Goal: Task Accomplishment & Management: Manage account settings

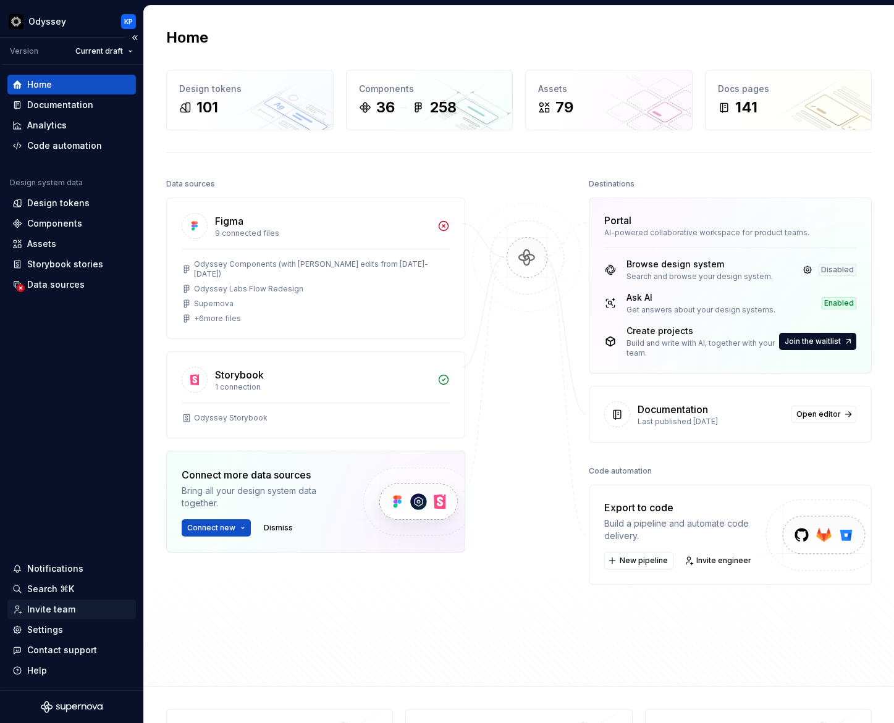
click at [49, 611] on div "Invite team" at bounding box center [51, 609] width 48 height 12
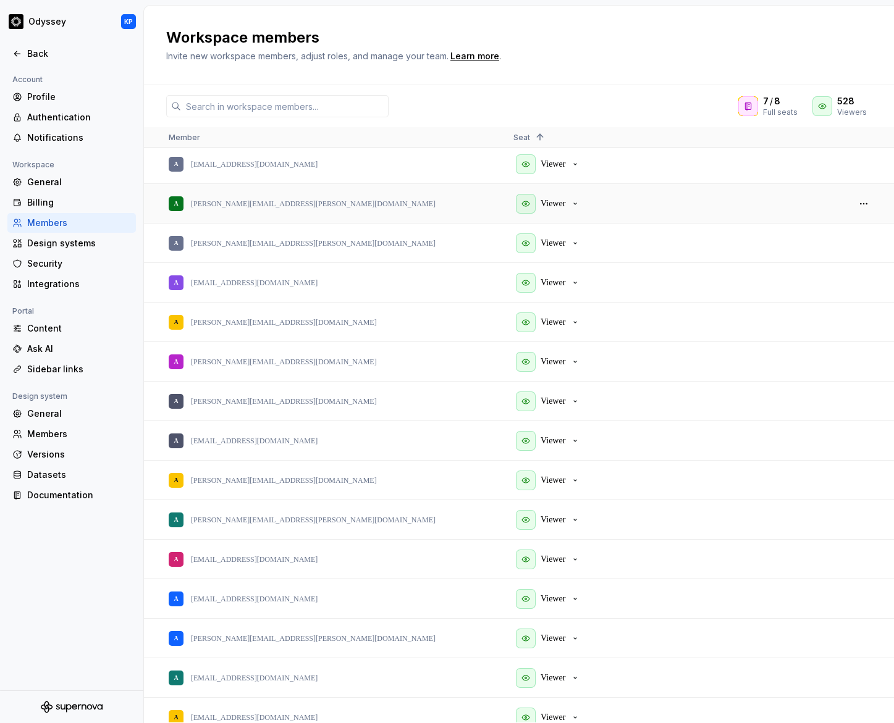
scroll to position [2483, 0]
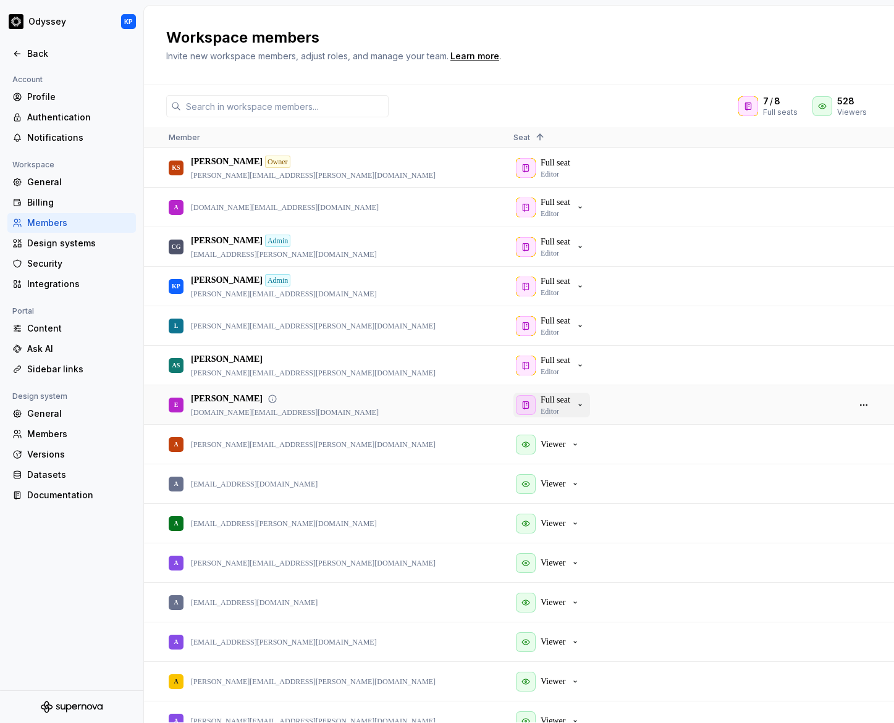
click at [570, 404] on p "Full seat" at bounding box center [555, 400] width 30 height 12
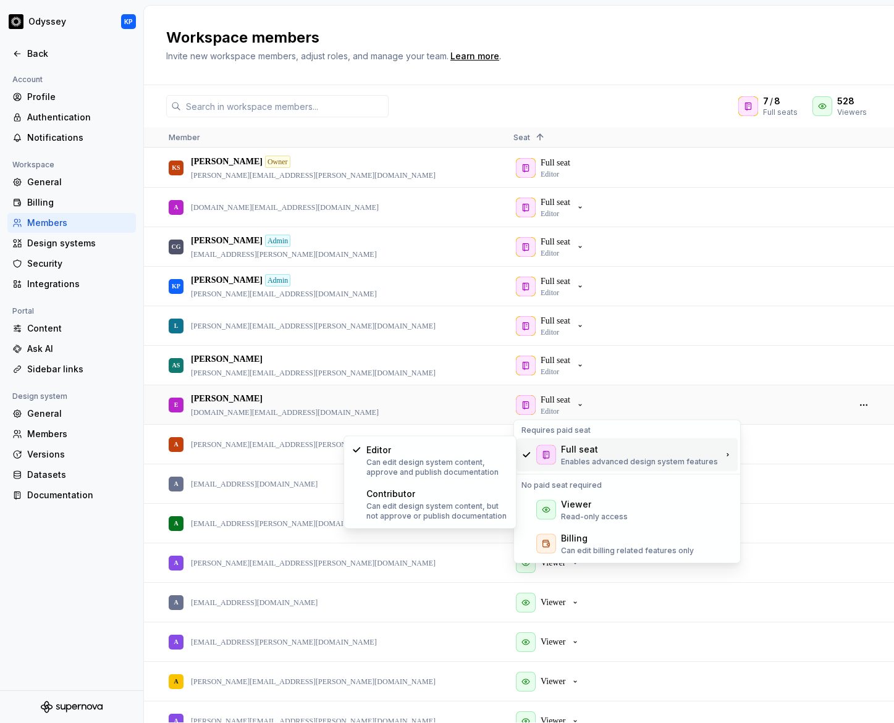
click at [713, 450] on div "Full seat Enables advanced design system features" at bounding box center [626, 454] width 221 height 33
click at [385, 416] on div "E [PERSON_NAME] [DOMAIN_NAME][EMAIL_ADDRESS][DOMAIN_NAME]" at bounding box center [331, 405] width 325 height 38
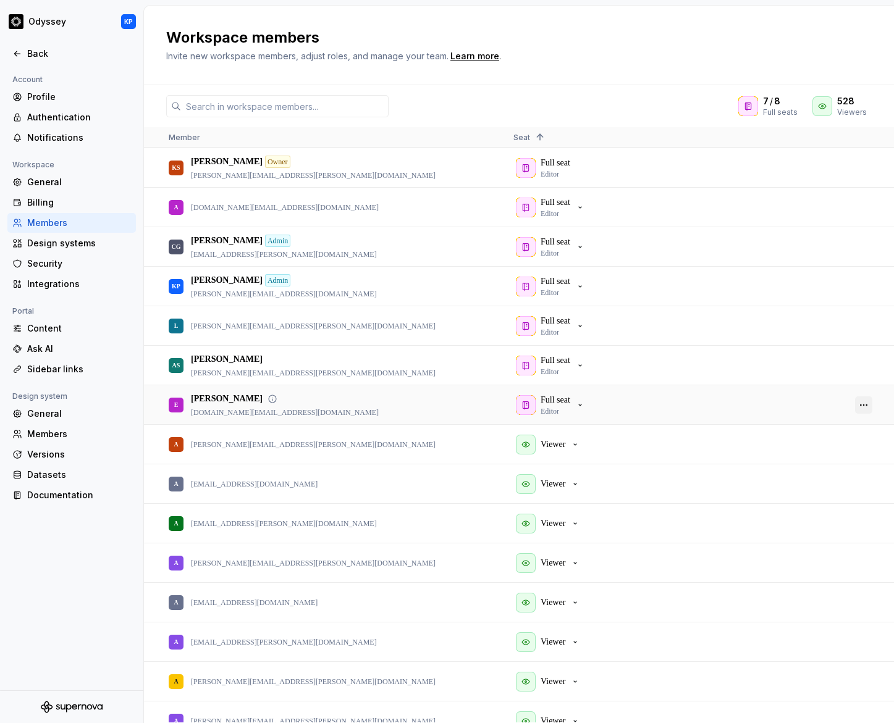
click at [868, 407] on button "button" at bounding box center [863, 404] width 17 height 17
click at [852, 446] on span "Remove from workspace" at bounding box center [816, 449] width 102 height 22
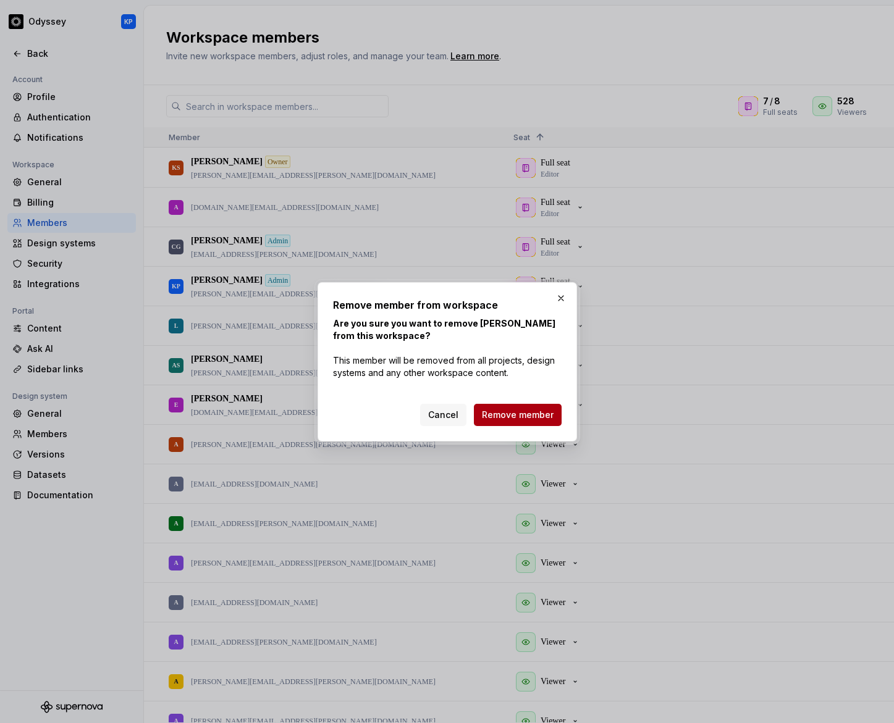
click at [531, 415] on span "Remove member" at bounding box center [518, 415] width 72 height 12
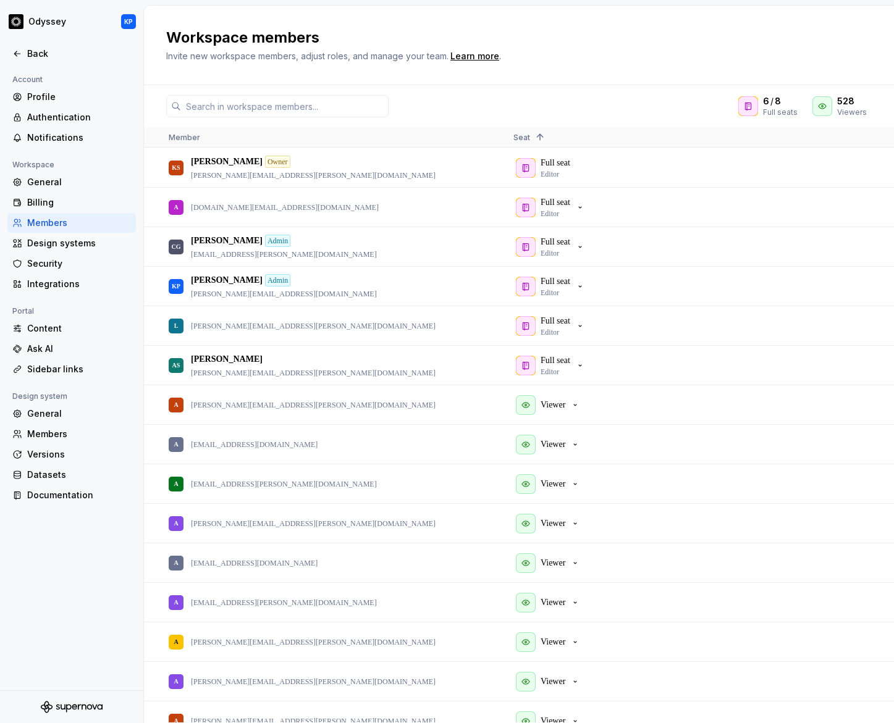
click at [344, 51] on span "Invite new workspace members, adjust roles, and manage your team." at bounding box center [307, 56] width 282 height 10
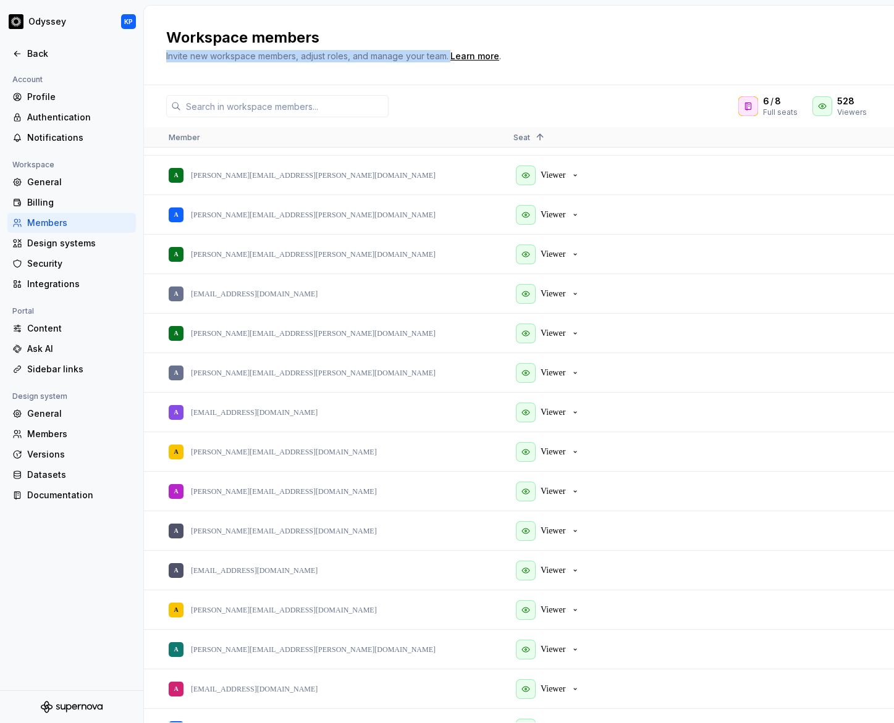
scroll to position [3139, 0]
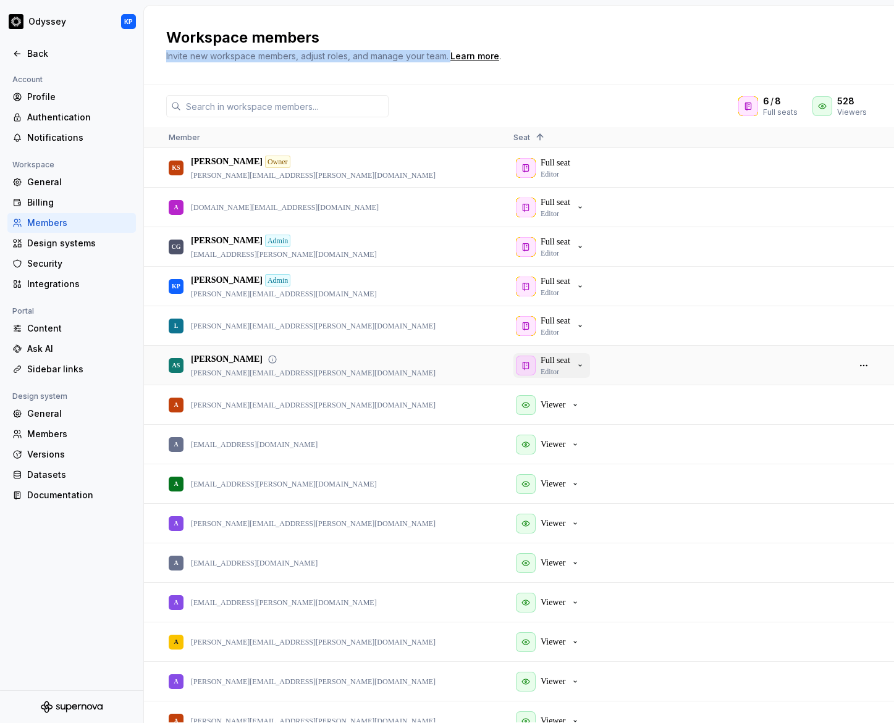
click at [576, 362] on div "Full seat Editor" at bounding box center [550, 365] width 69 height 22
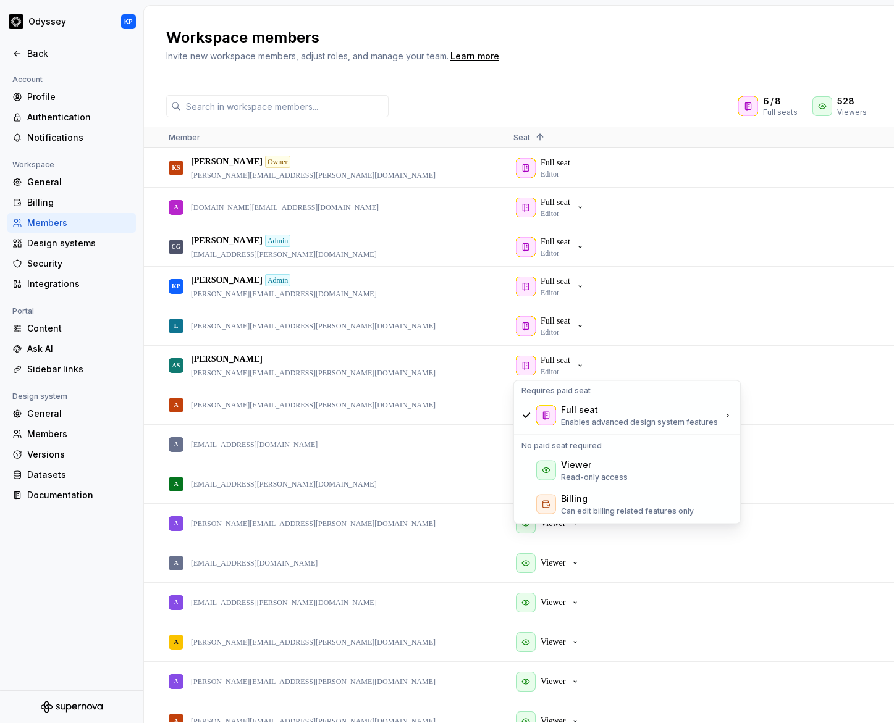
click at [592, 74] on div "Workspace members Invite new workspace members, adjust roles, and manage your t…" at bounding box center [519, 46] width 750 height 80
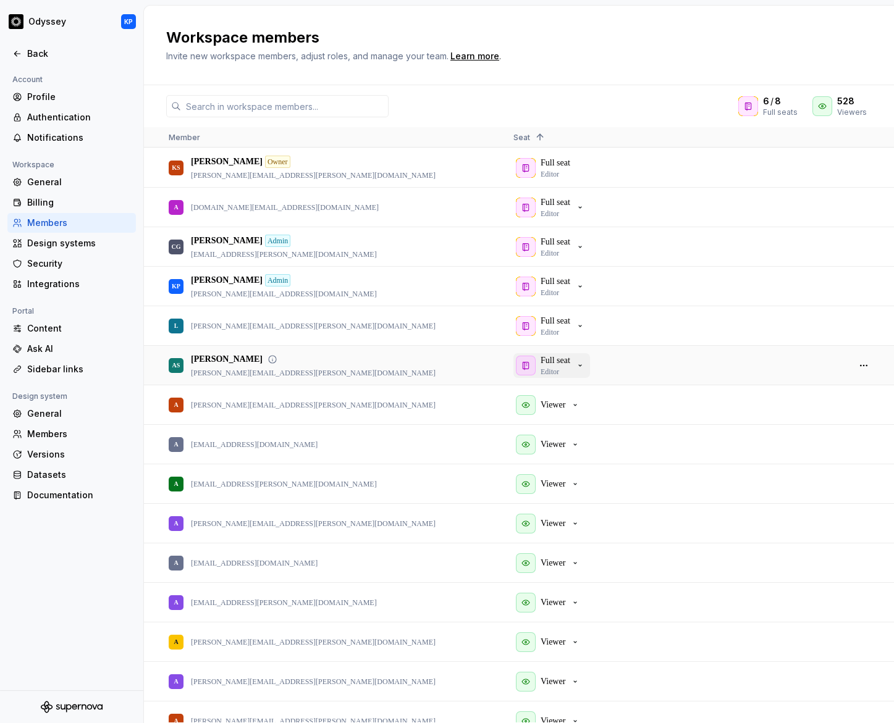
click at [570, 363] on p "Full seat" at bounding box center [555, 360] width 30 height 12
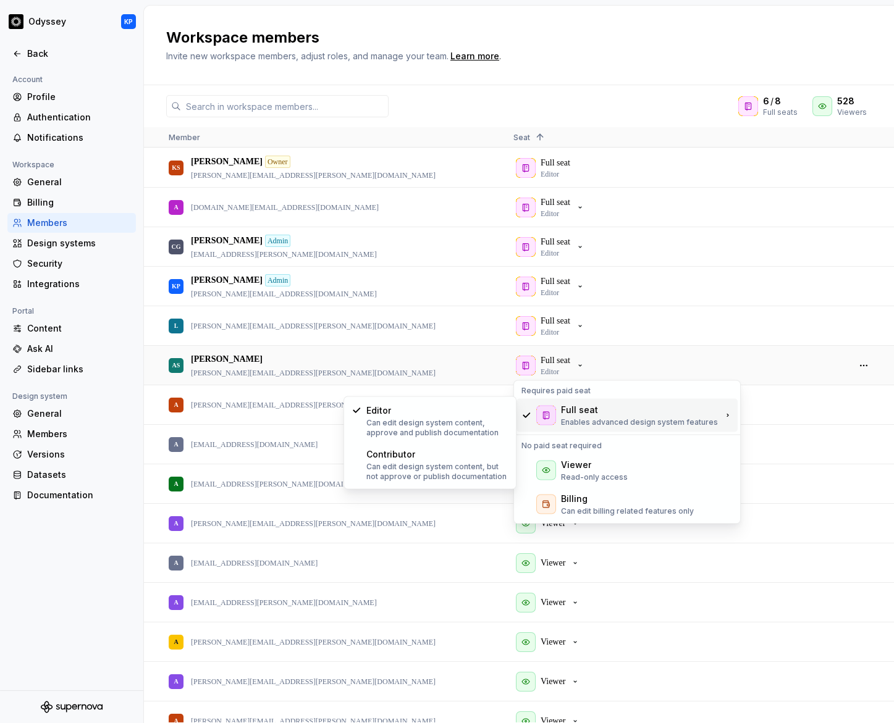
click at [596, 414] on div "Full seat" at bounding box center [639, 410] width 157 height 12
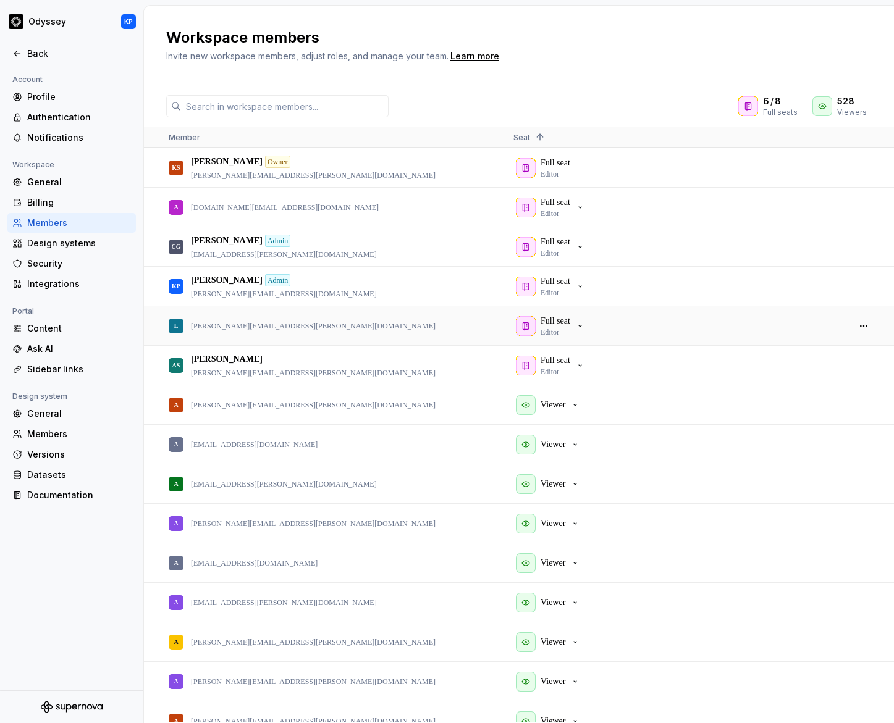
click at [611, 331] on div "Full seat Editor" at bounding box center [675, 326] width 325 height 38
click at [566, 321] on p "Full seat" at bounding box center [555, 321] width 30 height 12
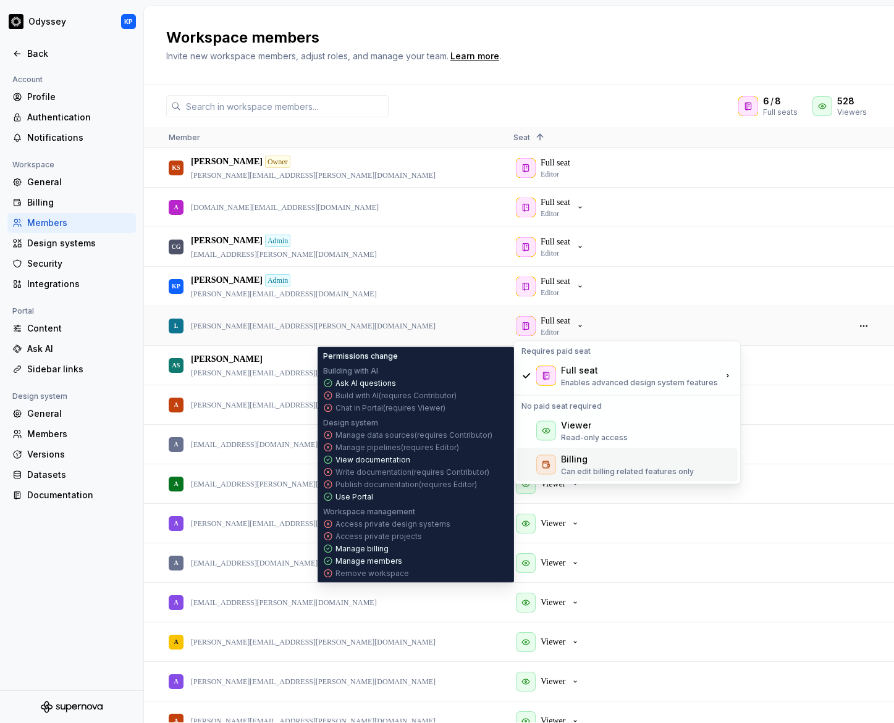
click at [646, 466] on div "Billing Can edit billing related features only" at bounding box center [627, 464] width 133 height 23
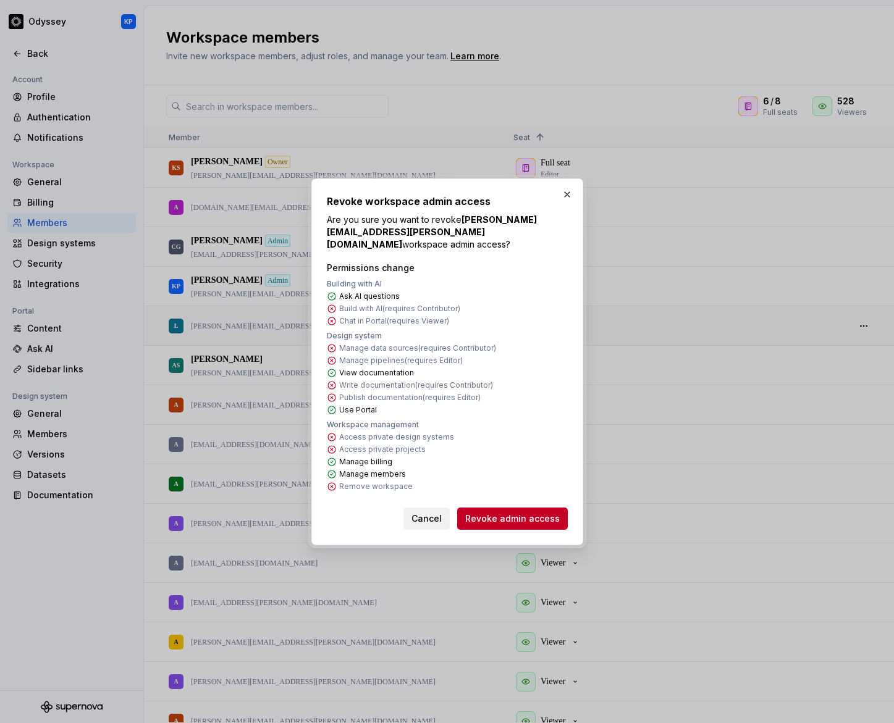
click at [438, 513] on span "Cancel" at bounding box center [426, 519] width 30 height 12
